Goal: Manage account settings

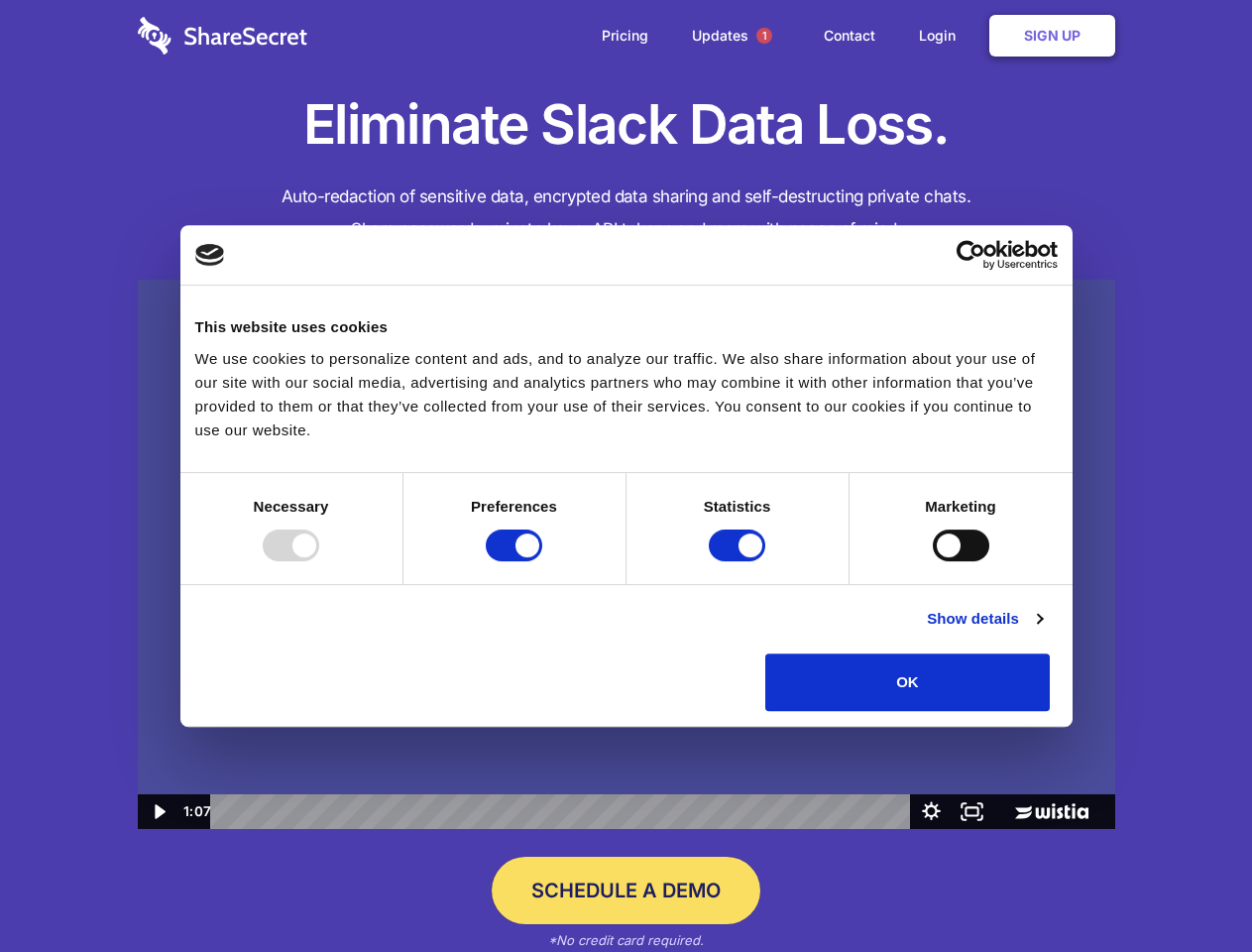
click at [626, 476] on img at bounding box center [626, 554] width 977 height 550
click at [320, 561] on div at bounding box center [291, 545] width 57 height 32
click at [543, 561] on input "Preferences" at bounding box center [514, 545] width 57 height 32
checkbox input "false"
click at [739, 561] on input "Statistics" at bounding box center [737, 545] width 57 height 32
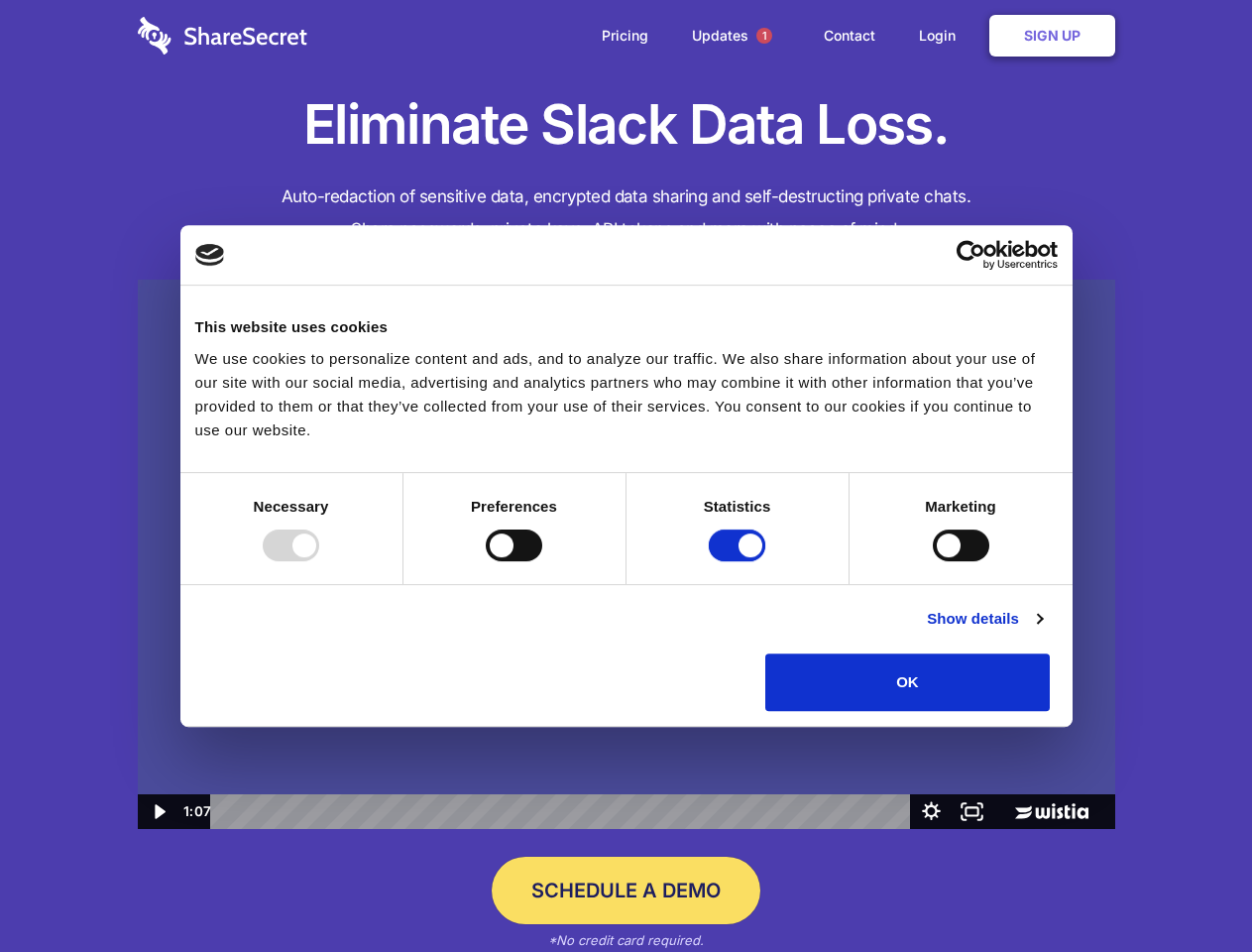
checkbox input "false"
click at [933, 561] on input "Marketing" at bounding box center [961, 545] width 57 height 32
checkbox input "true"
